Goal: Go to known website: Go to known website

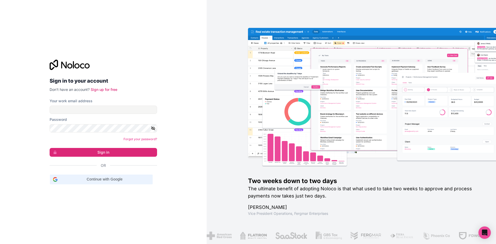
click at [108, 179] on span "Continue with Google" at bounding box center [105, 179] width 90 height 5
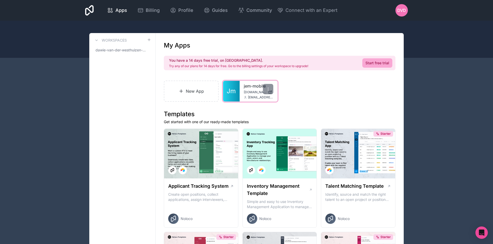
click at [245, 97] on icon at bounding box center [245, 97] width 3 height 3
click at [251, 92] on span "[DOMAIN_NAME]" at bounding box center [255, 92] width 22 height 4
